Goal: Browse casually

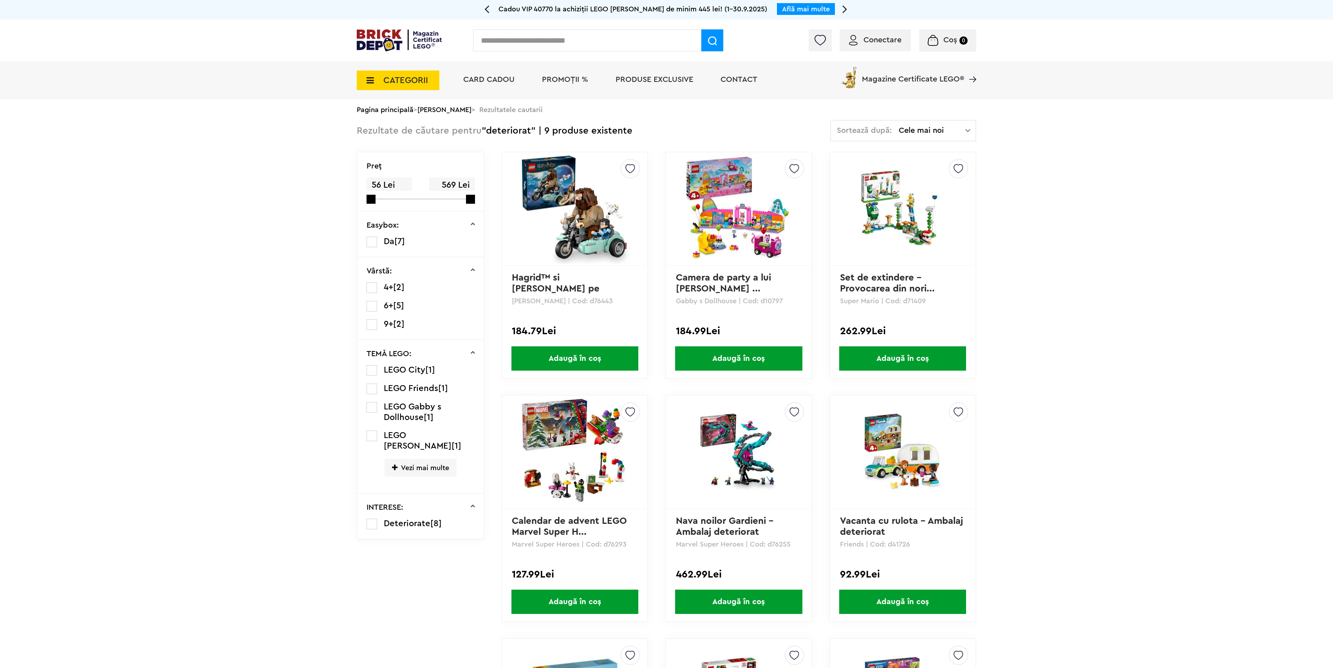
click at [570, 82] on span "PROMOȚII %" at bounding box center [565, 80] width 46 height 8
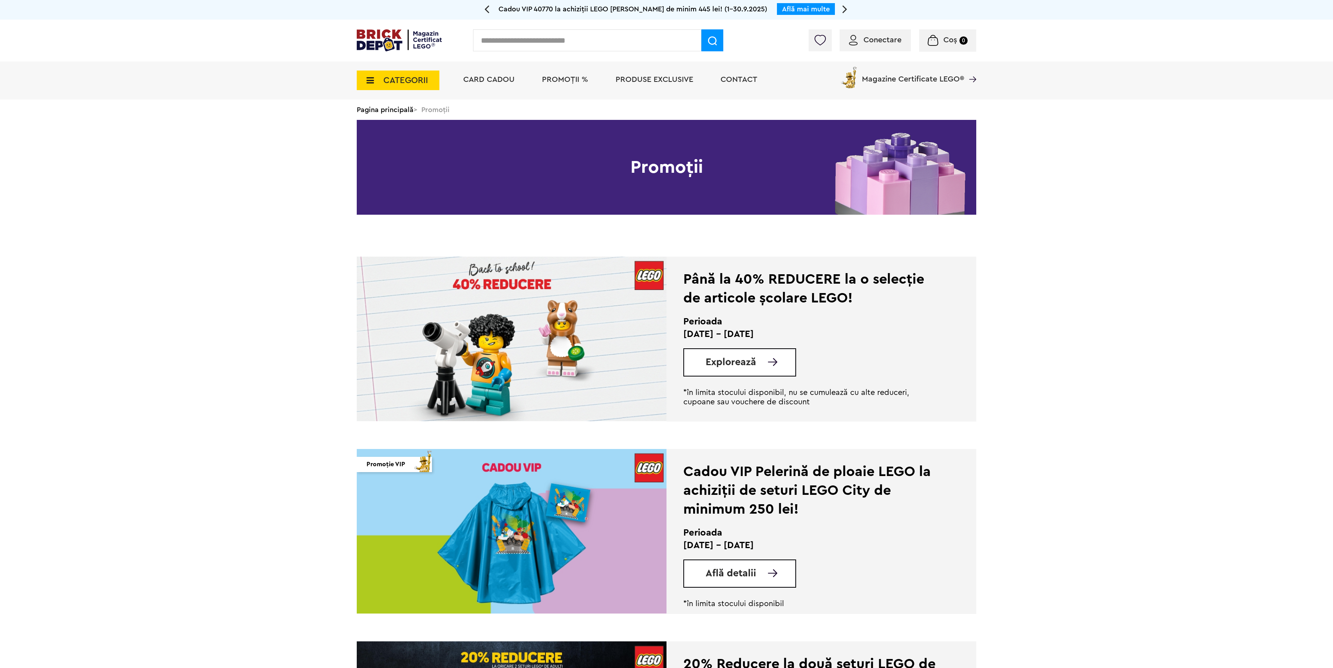
click at [743, 367] on span "Explorează" at bounding box center [731, 362] width 51 height 10
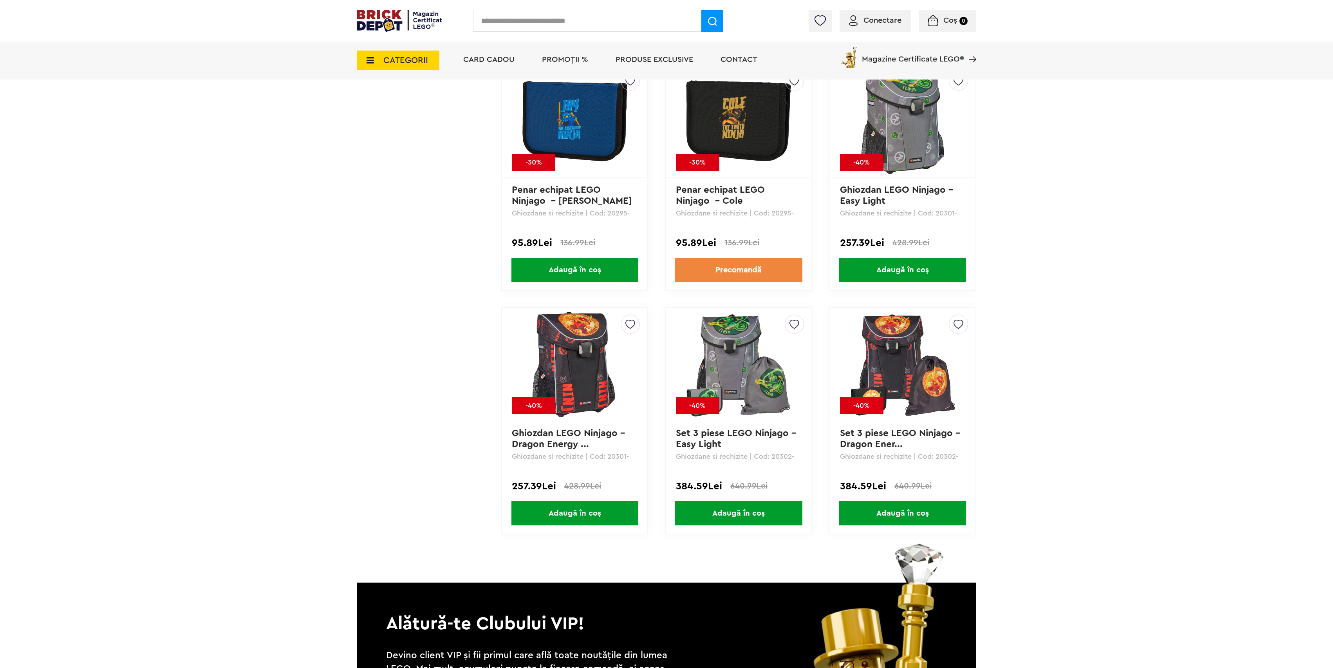
scroll to position [3707, 0]
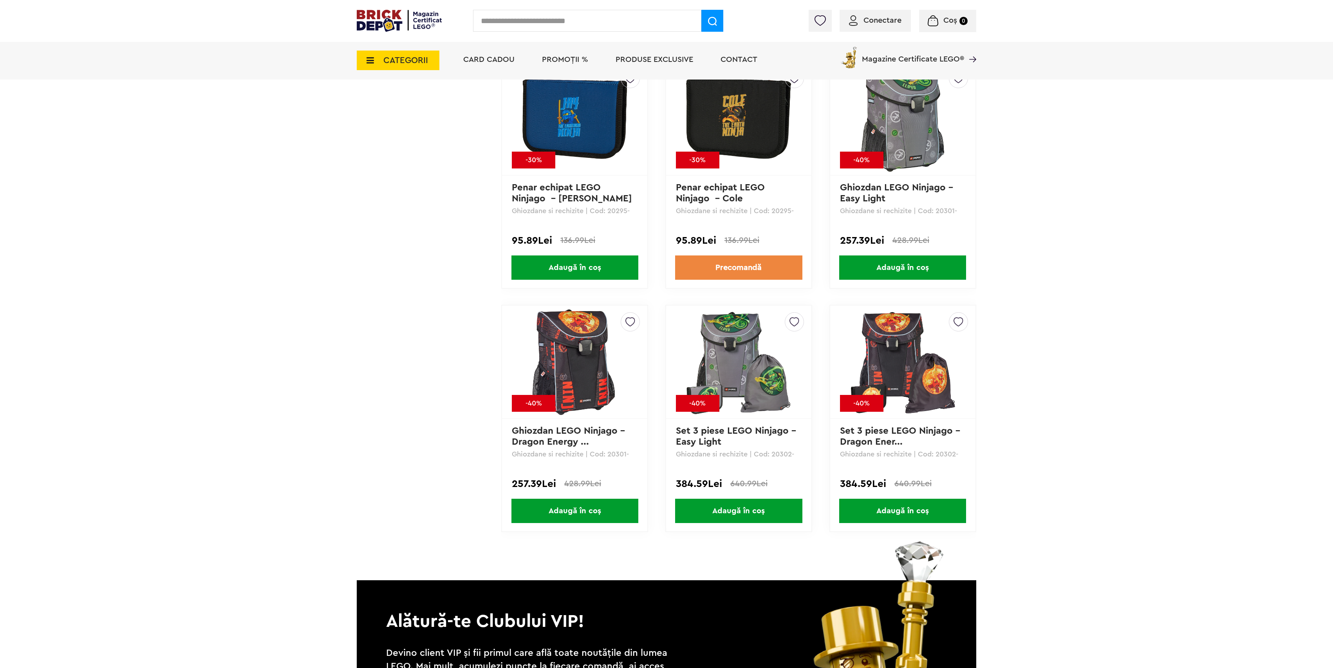
click at [394, 26] on img at bounding box center [399, 21] width 85 height 22
